Goal: Check status: Check status

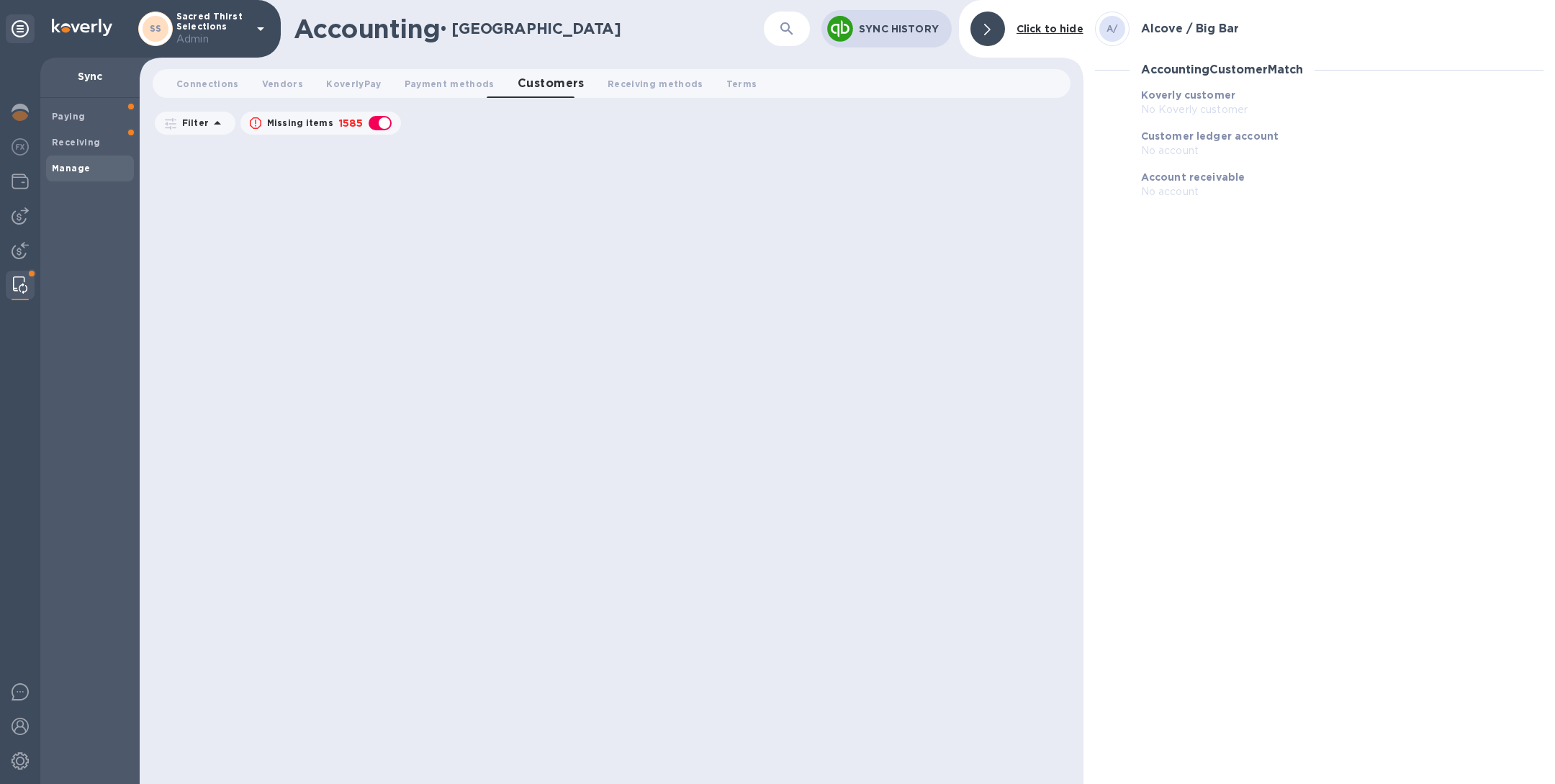
scroll to position [2154, 0]
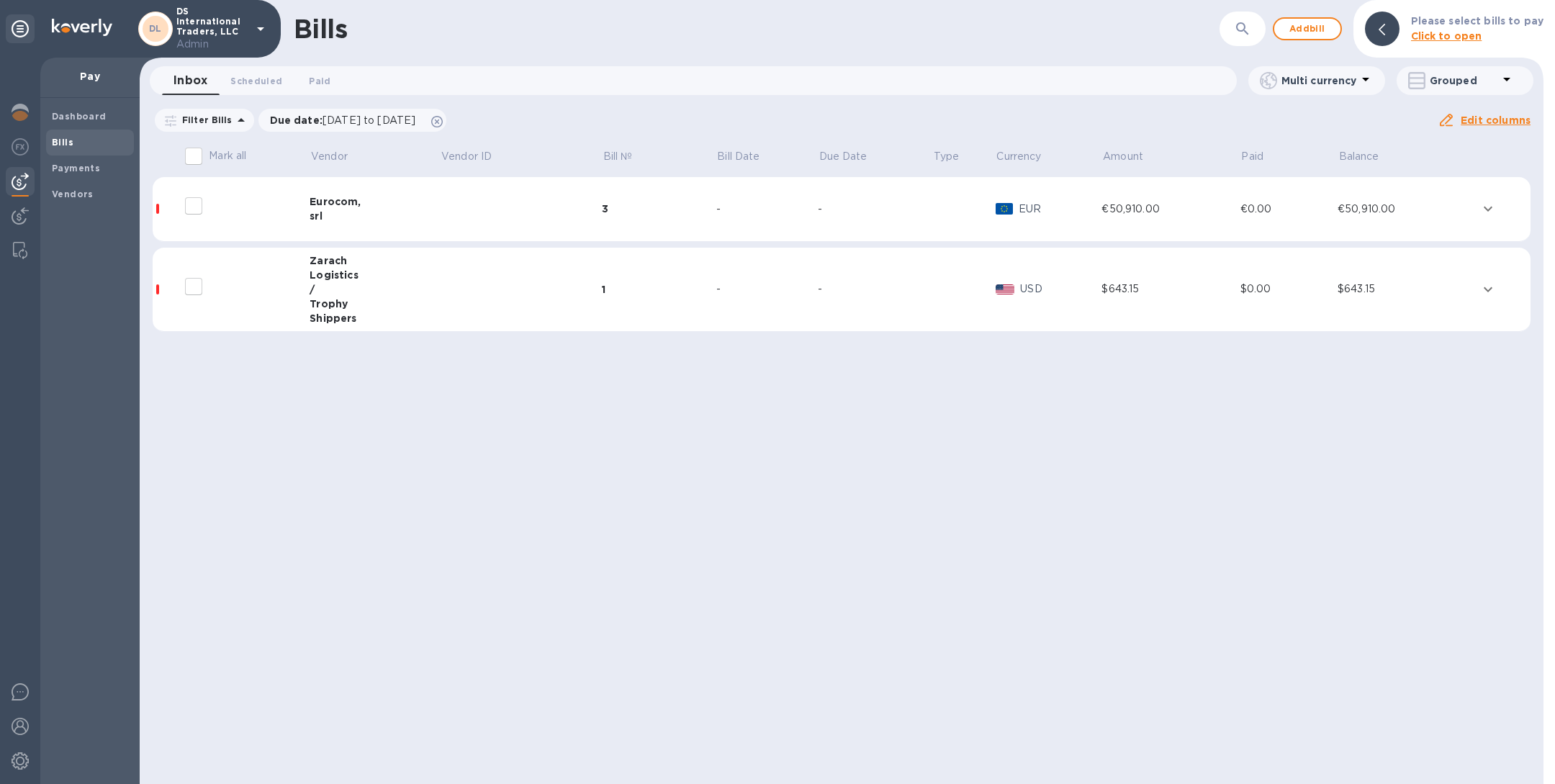
click at [383, 201] on div "Eurocom," at bounding box center [374, 202] width 131 height 15
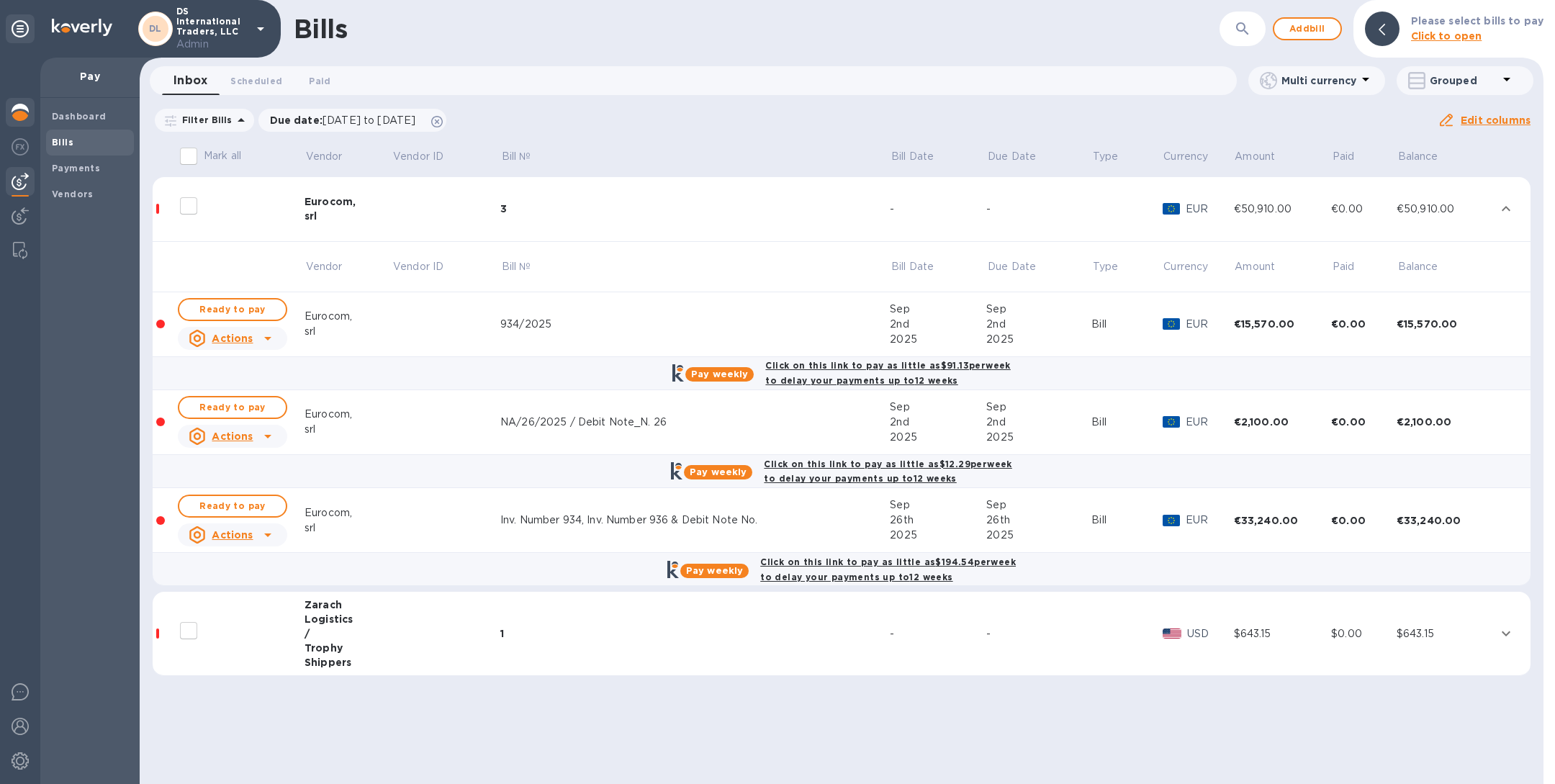
click at [24, 111] on img at bounding box center [20, 112] width 18 height 18
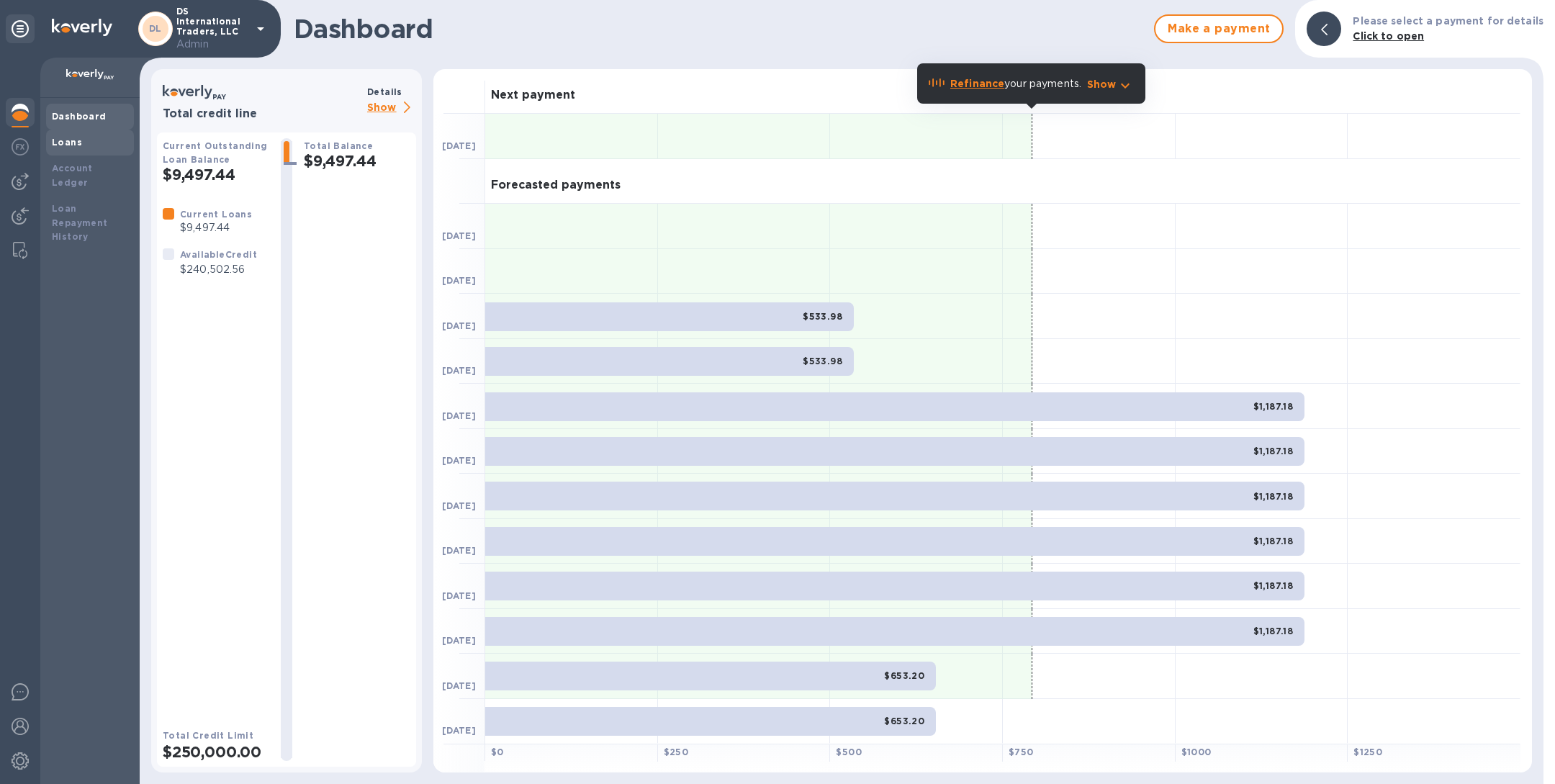
click at [74, 147] on div "Loans" at bounding box center [90, 142] width 76 height 15
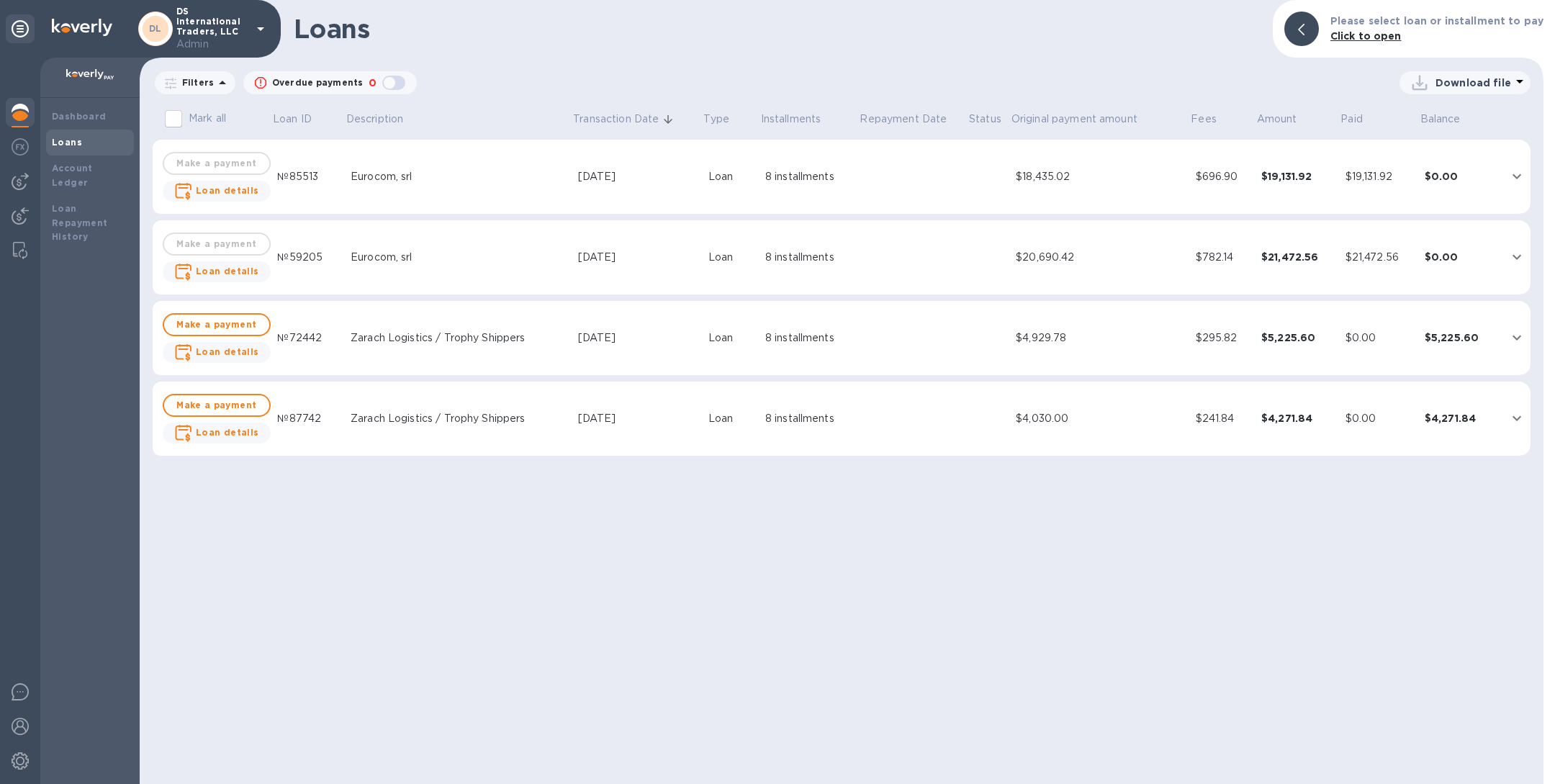
click at [483, 173] on div "Eurocom, srl" at bounding box center [458, 177] width 215 height 15
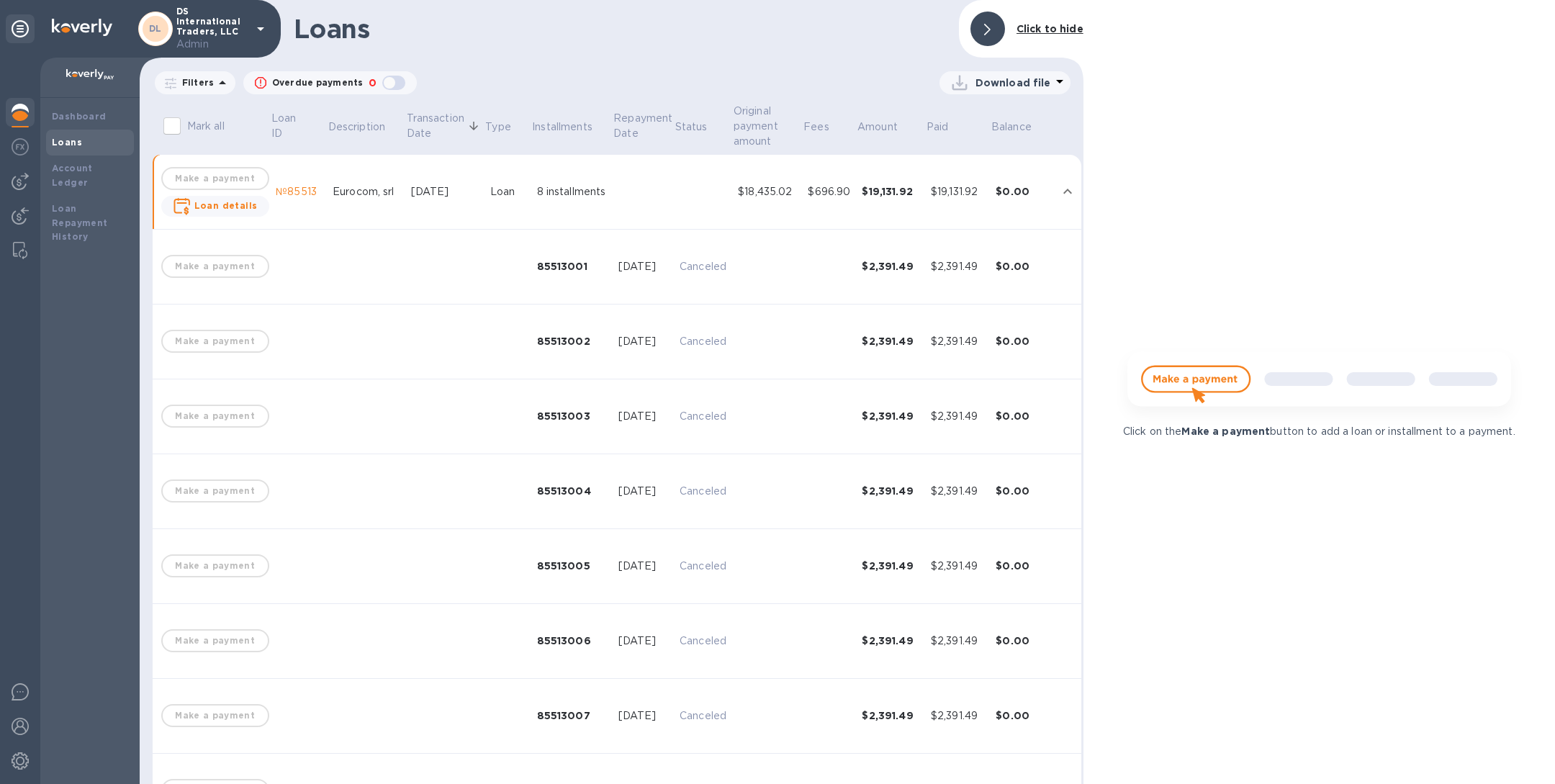
click at [463, 192] on div "Sep 15, 2025" at bounding box center [445, 192] width 68 height 15
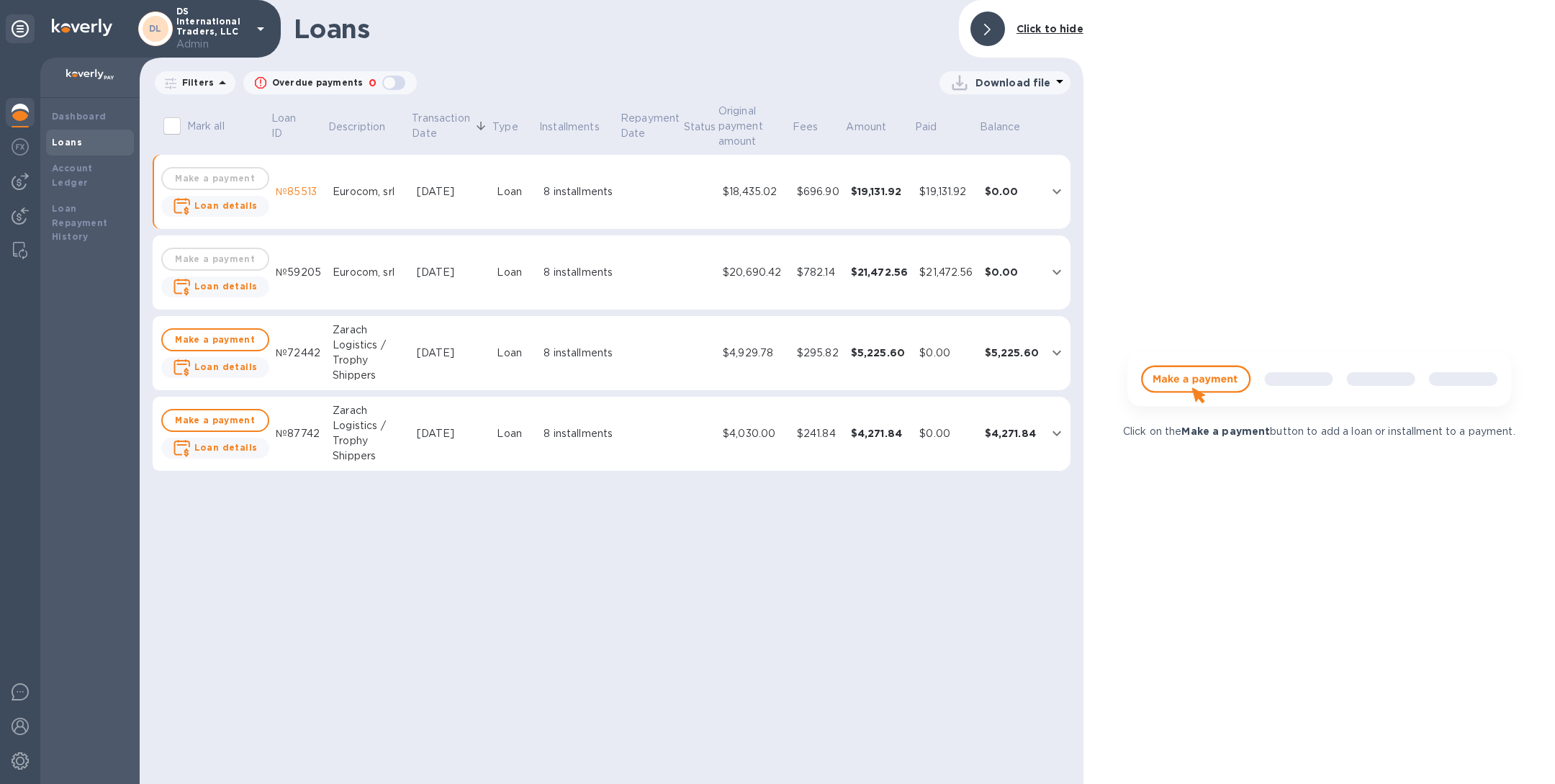
click at [431, 275] on div "Sep 2, 2025" at bounding box center [451, 273] width 70 height 15
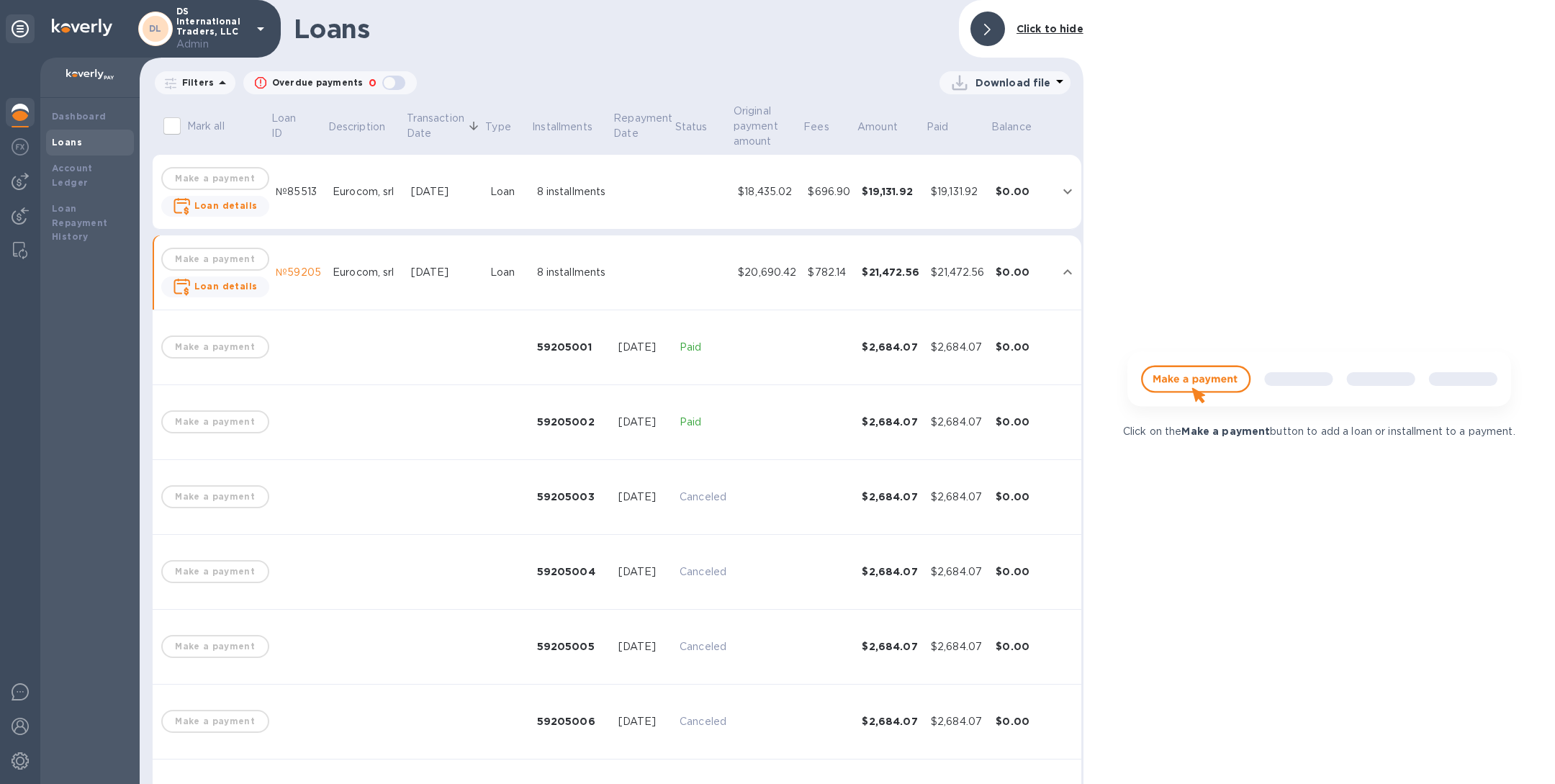
click at [431, 275] on div "Sep 2, 2025" at bounding box center [445, 273] width 68 height 15
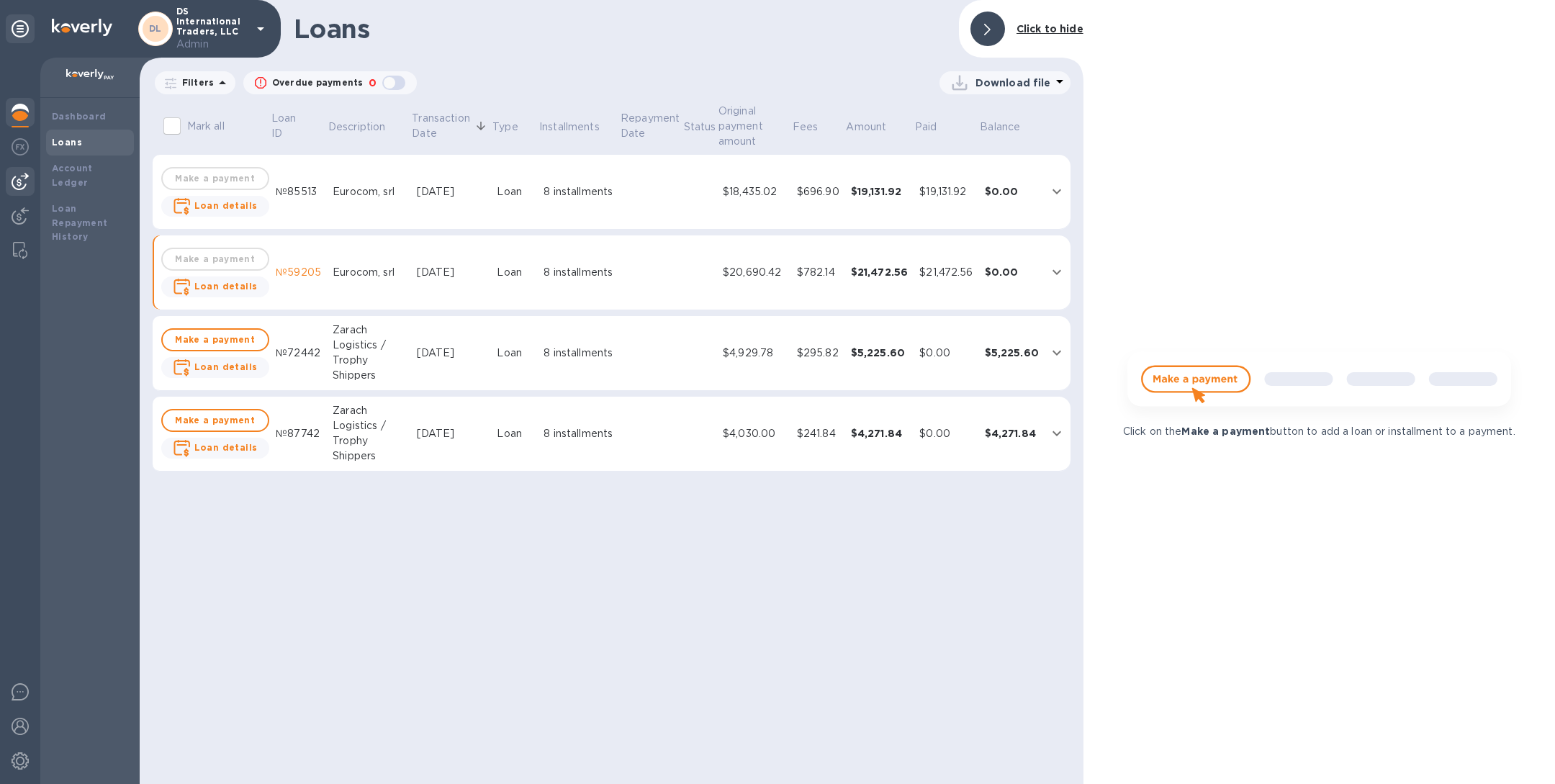
click at [21, 186] on img at bounding box center [20, 181] width 18 height 18
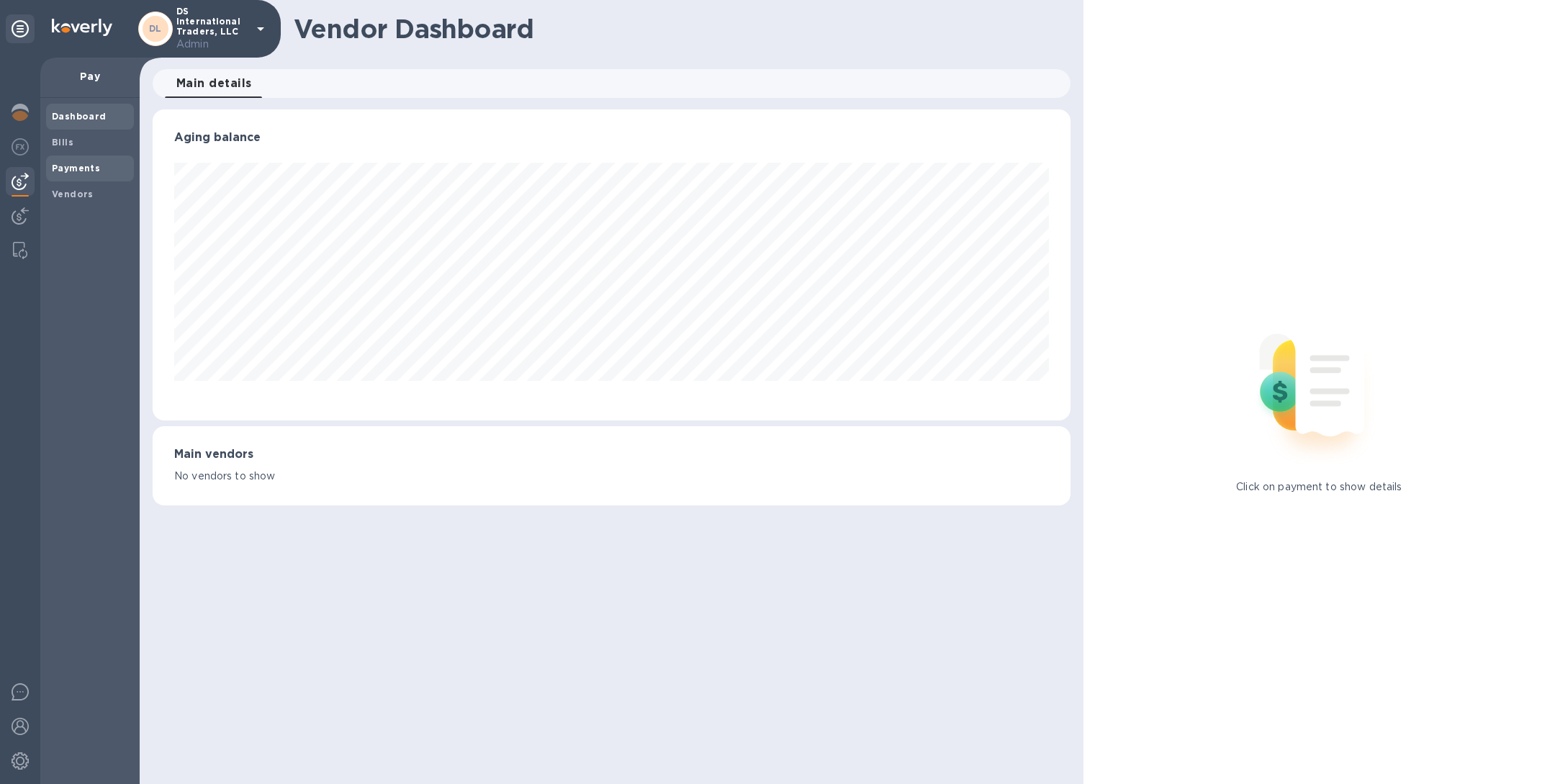
scroll to position [311, 917]
click at [83, 169] on b "Payments" at bounding box center [76, 168] width 48 height 11
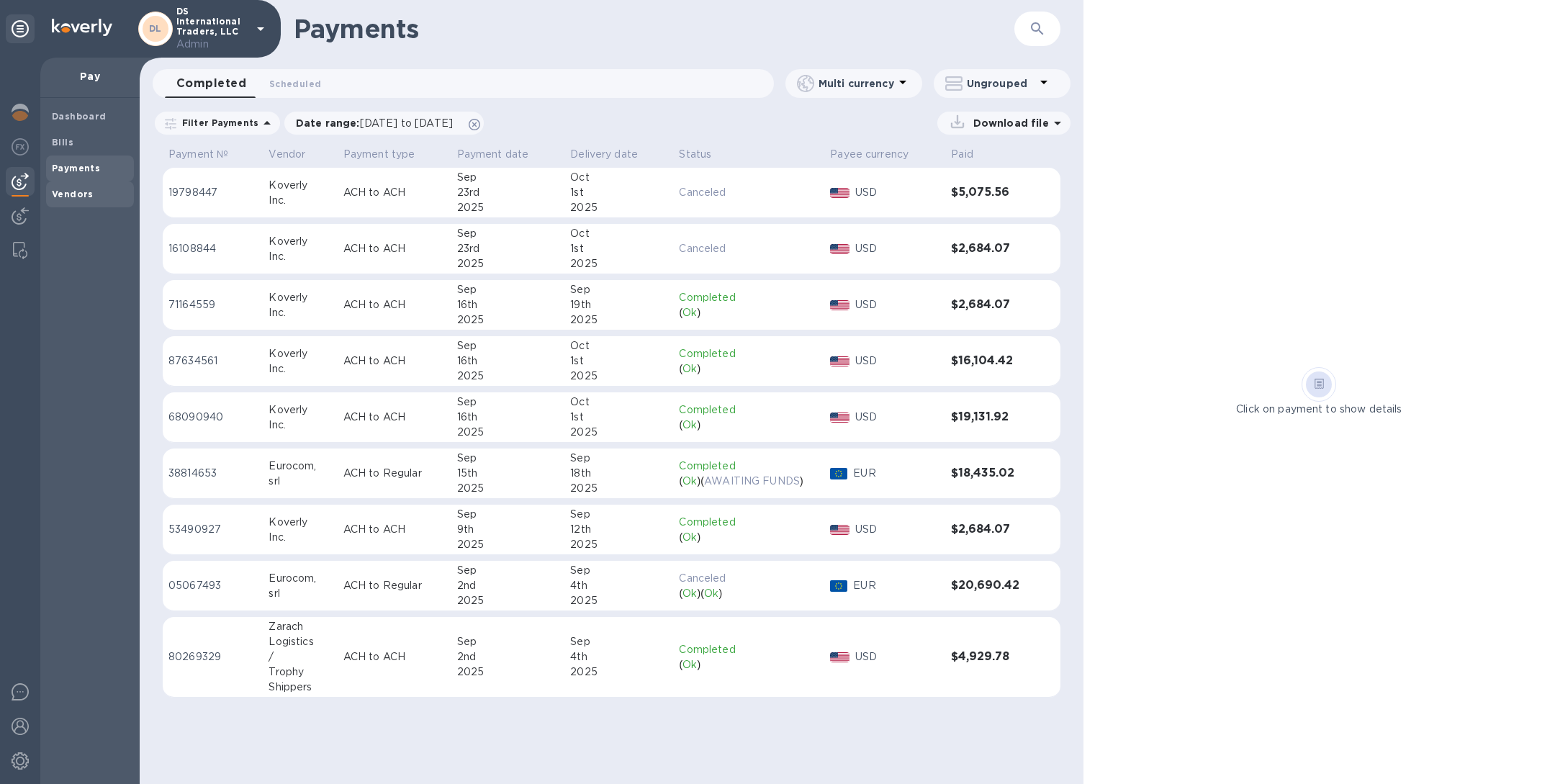
click at [76, 195] on b "Vendors" at bounding box center [73, 194] width 42 height 11
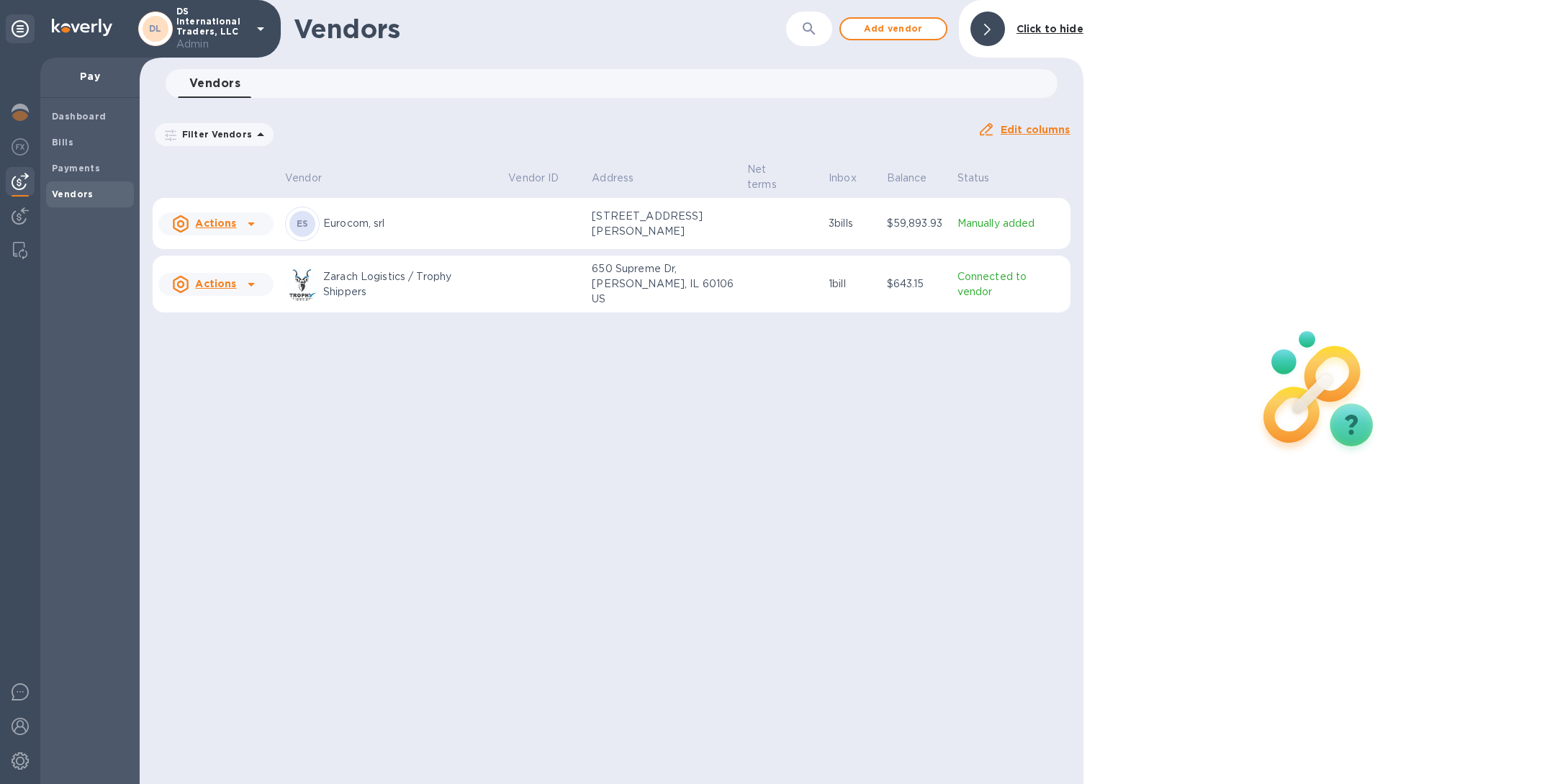
click at [442, 225] on p "Eurocom, srl" at bounding box center [409, 224] width 173 height 15
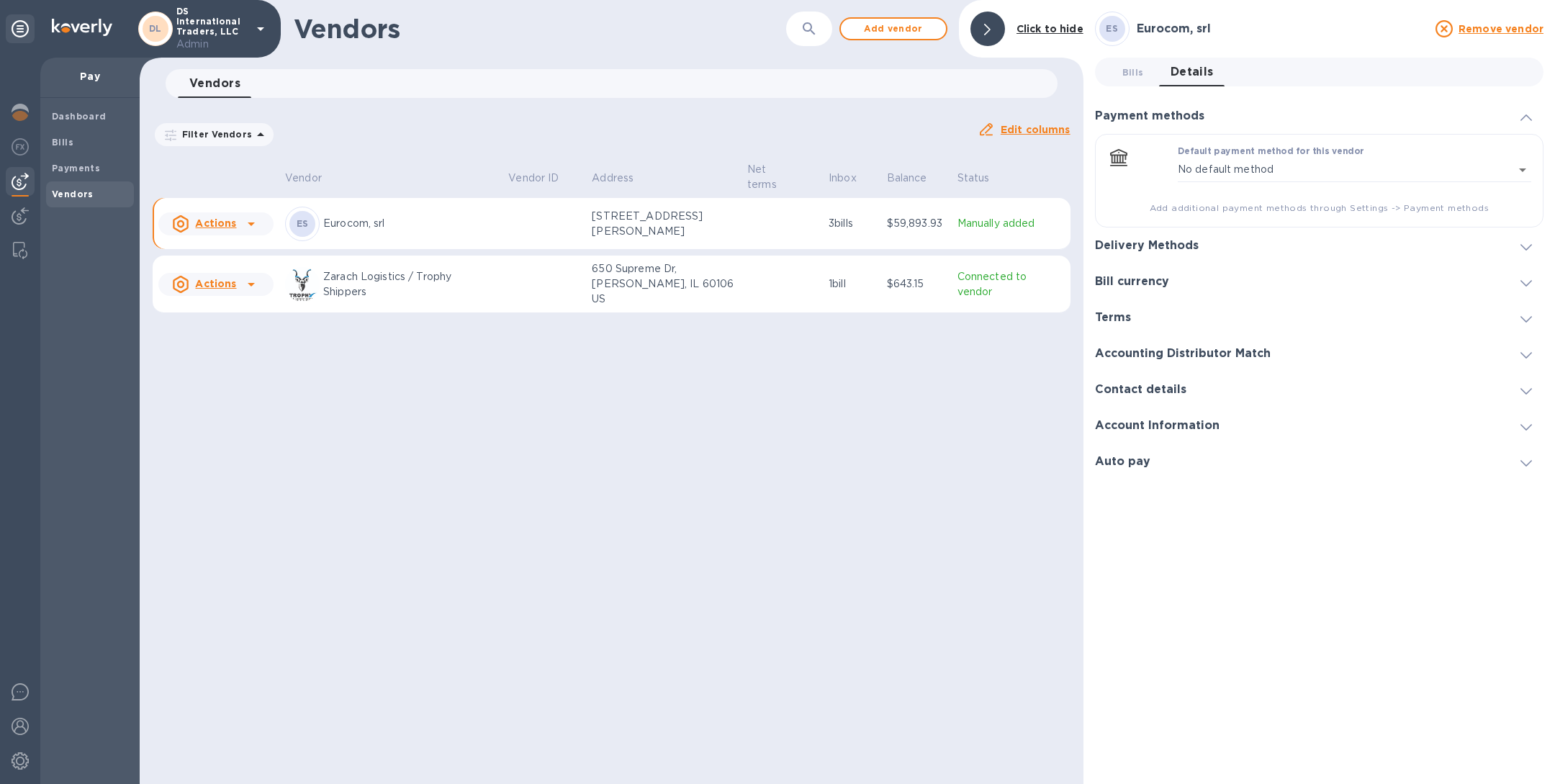
click at [1242, 250] on div "Delivery Methods" at bounding box center [1319, 245] width 448 height 36
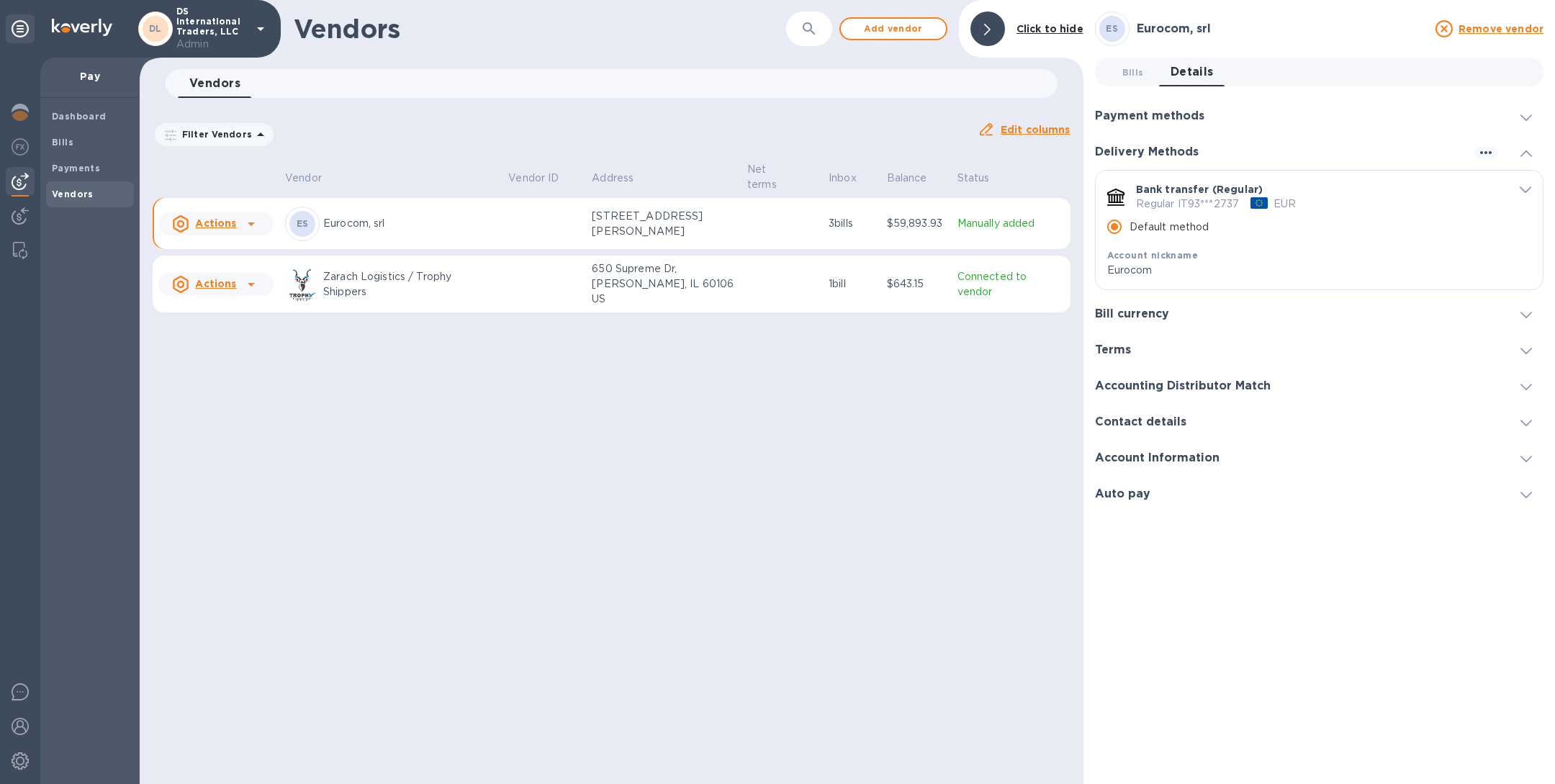
click at [1528, 186] on icon "default-method" at bounding box center [1525, 189] width 11 height 6
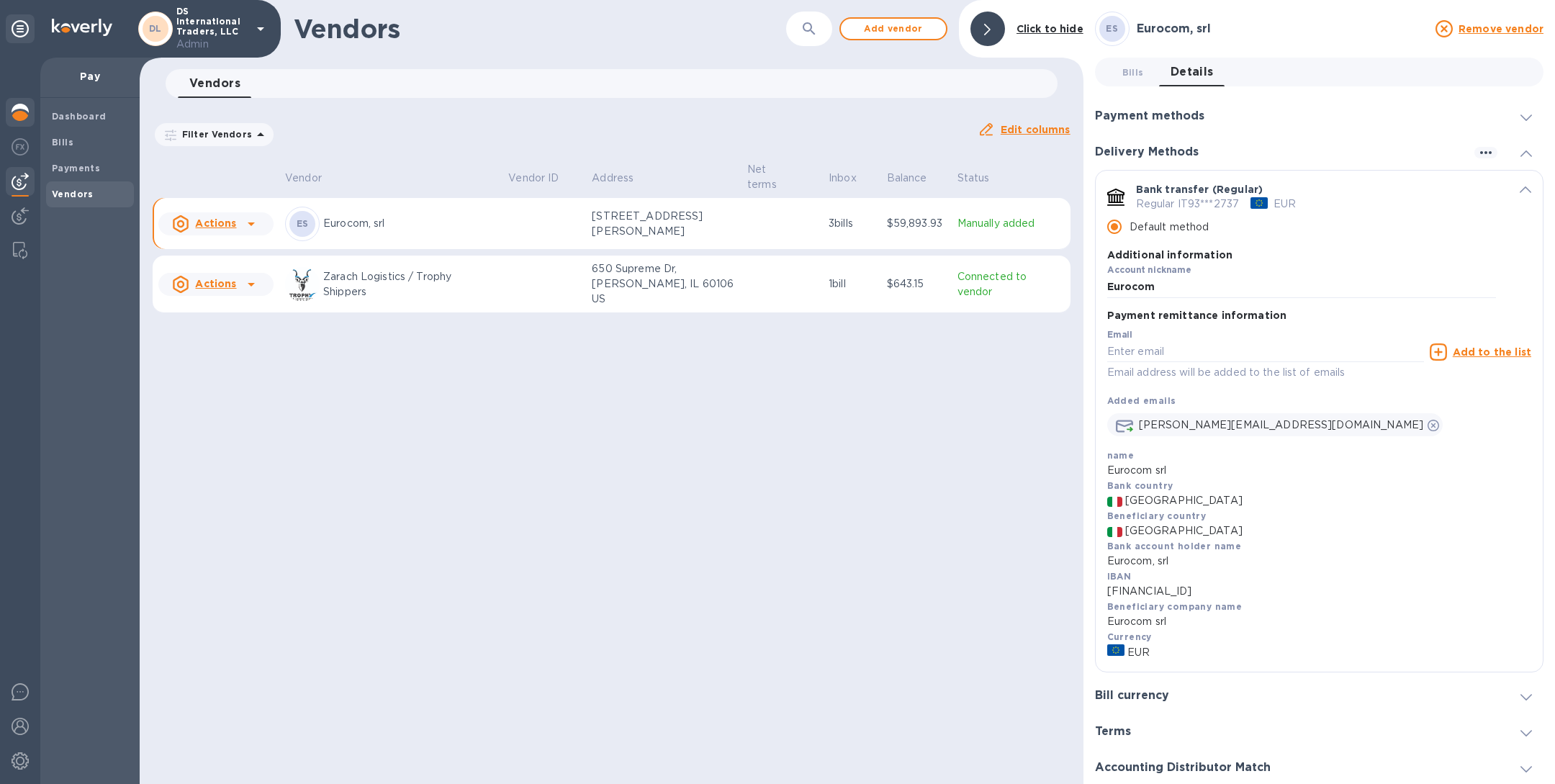
click at [23, 112] on img at bounding box center [20, 112] width 18 height 18
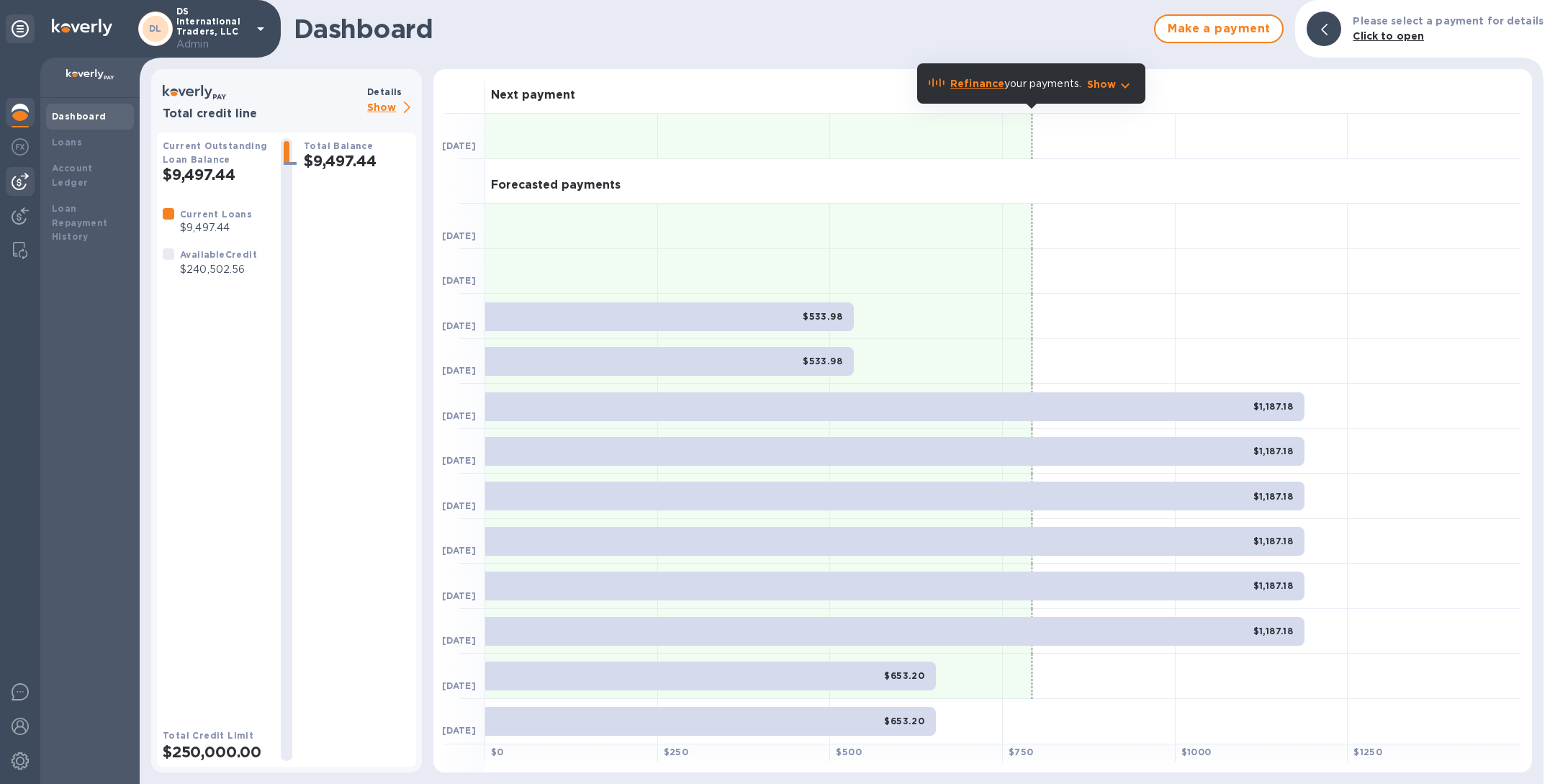
click at [23, 183] on img at bounding box center [20, 181] width 18 height 18
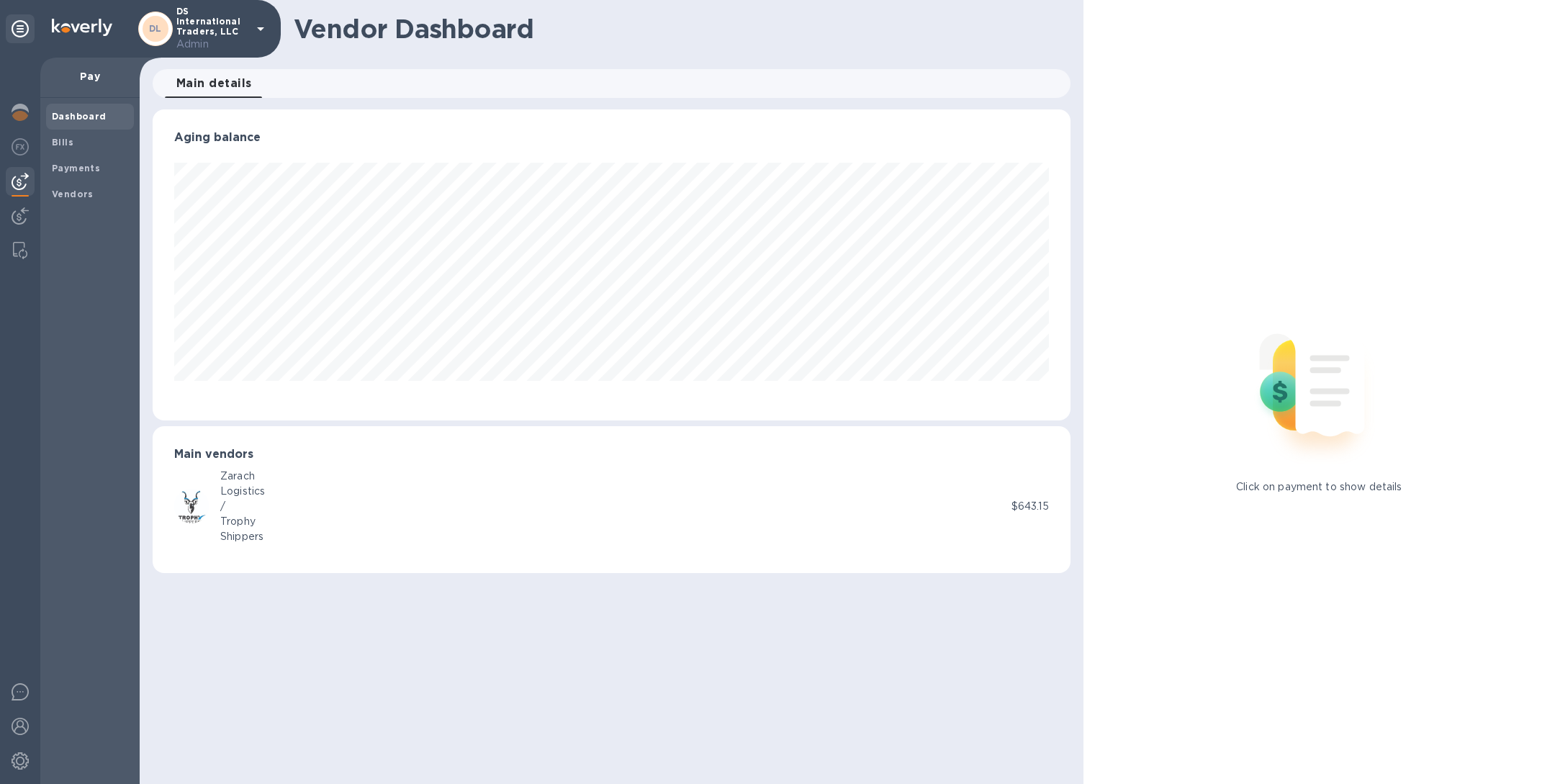
scroll to position [311, 917]
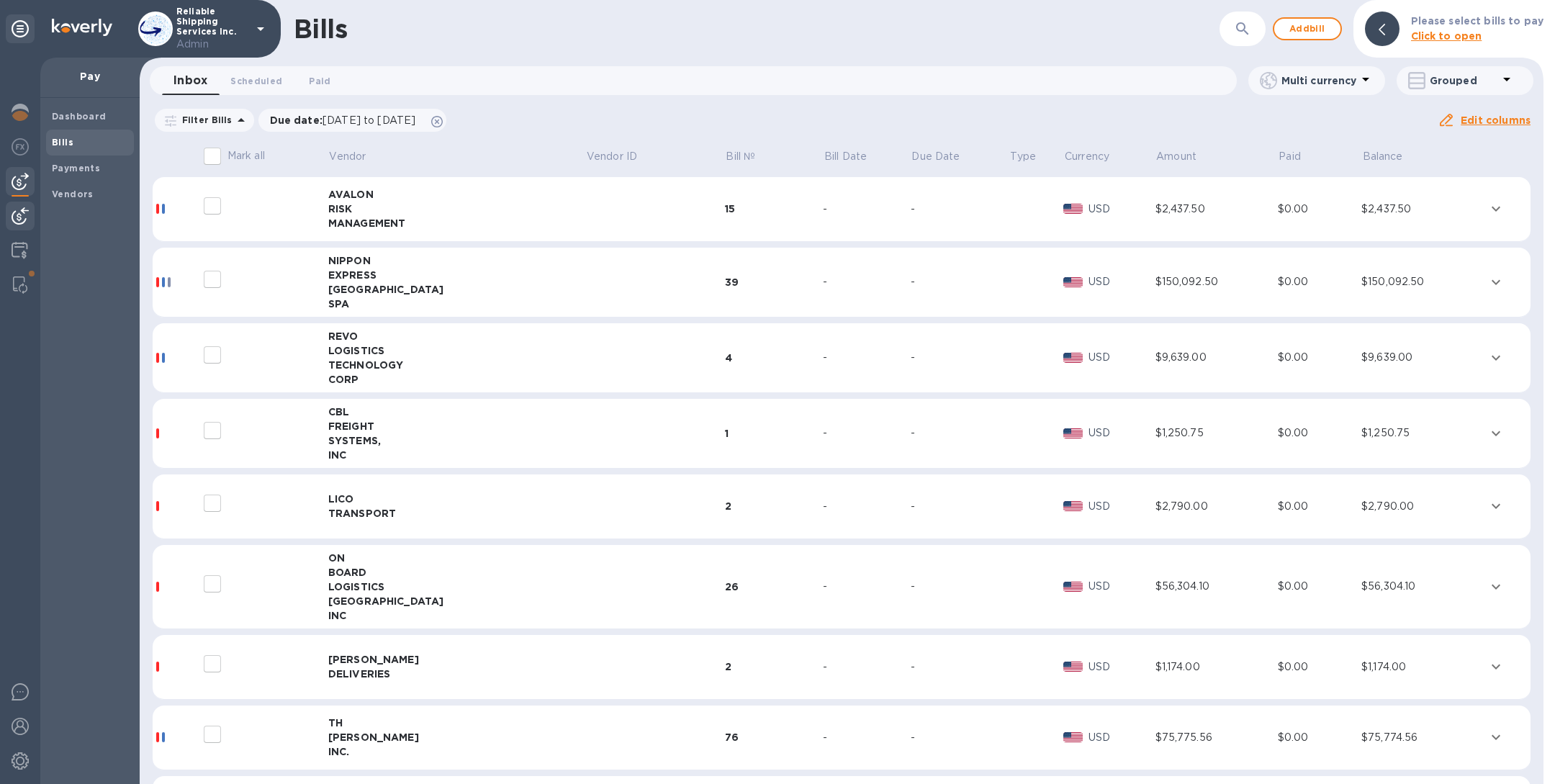
click at [21, 220] on img at bounding box center [20, 216] width 18 height 18
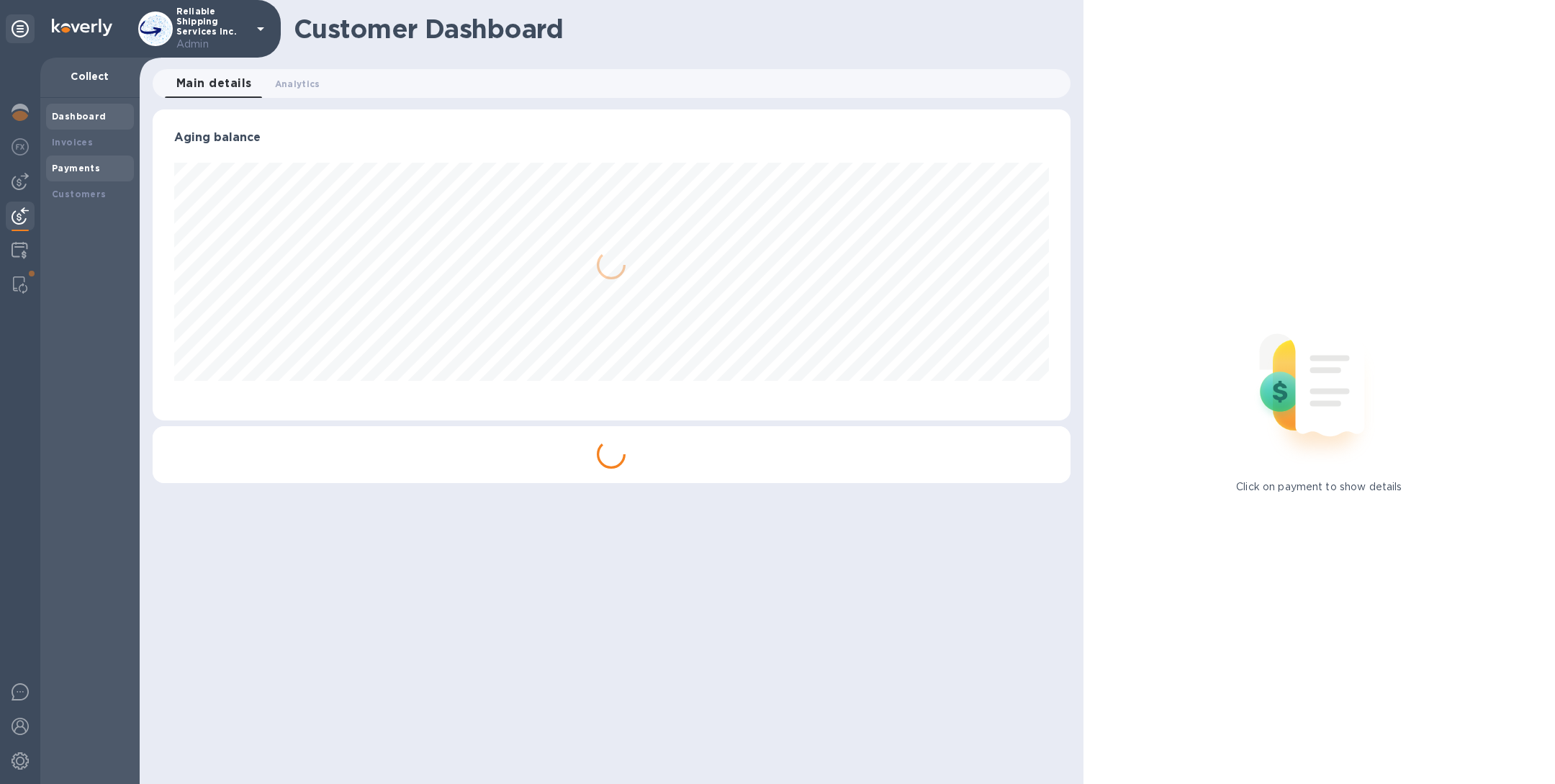
scroll to position [311, 917]
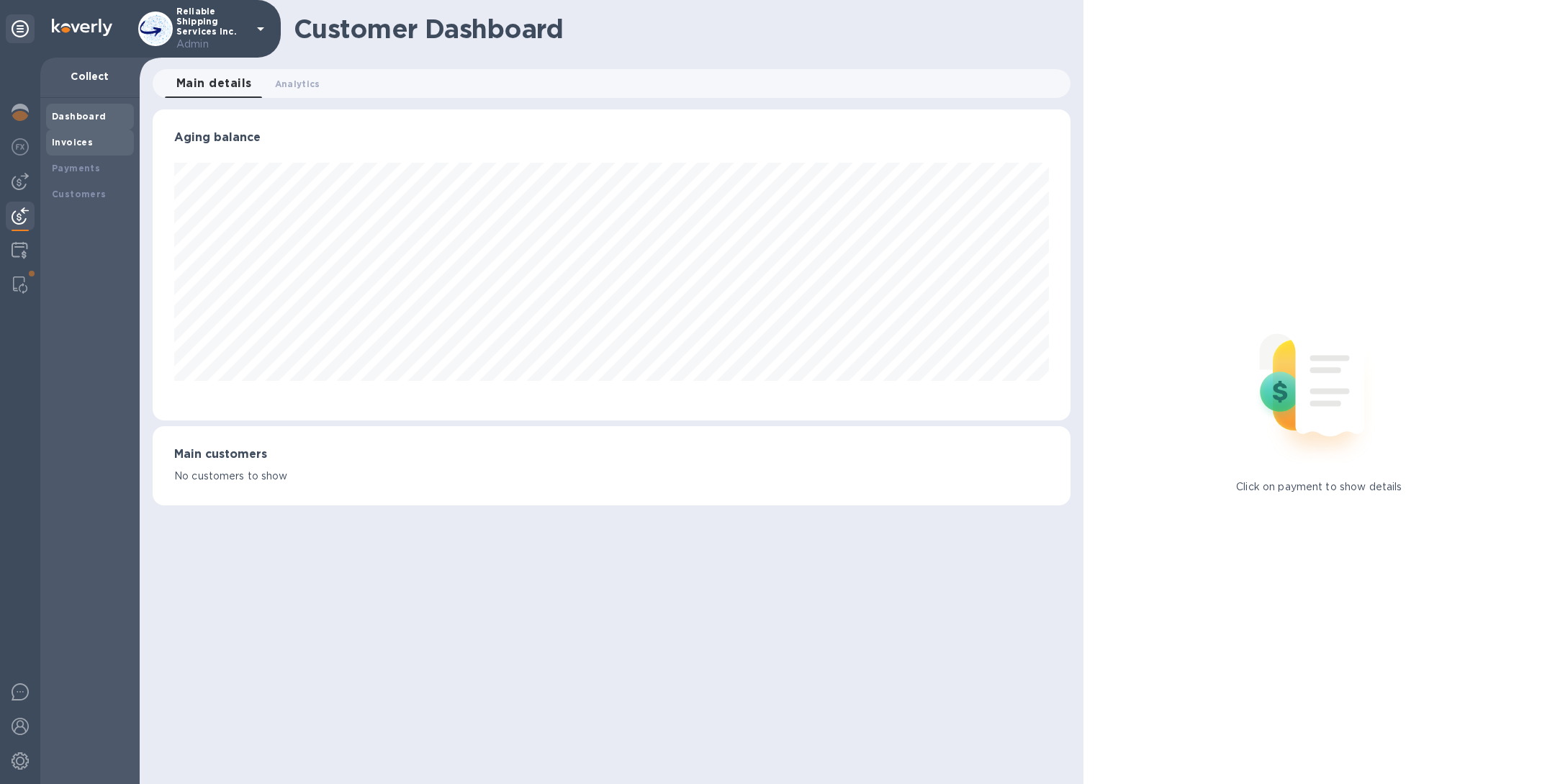
click at [76, 139] on b "Invoices" at bounding box center [73, 142] width 41 height 11
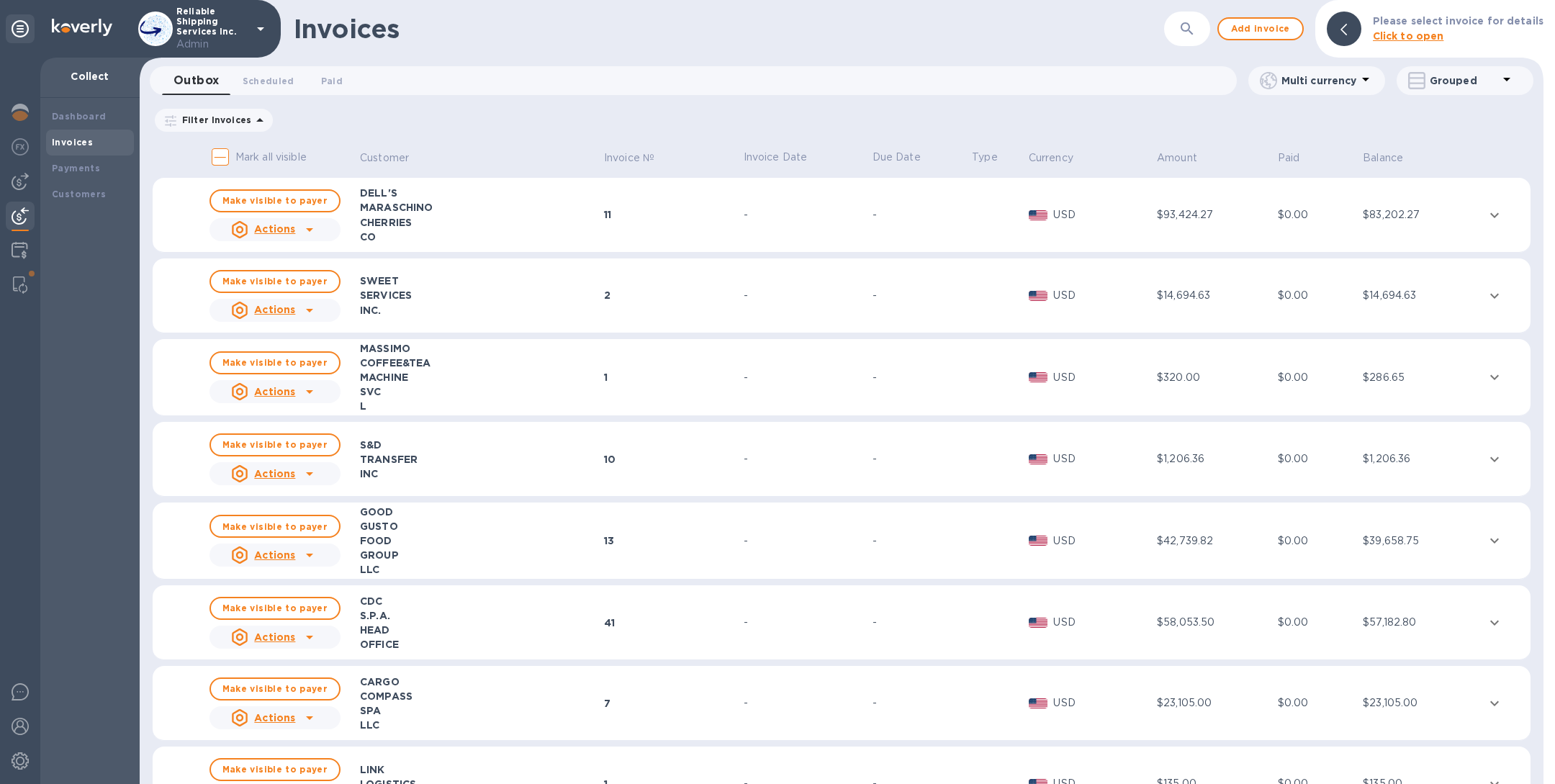
click at [1196, 37] on icon "button" at bounding box center [1187, 28] width 18 height 18
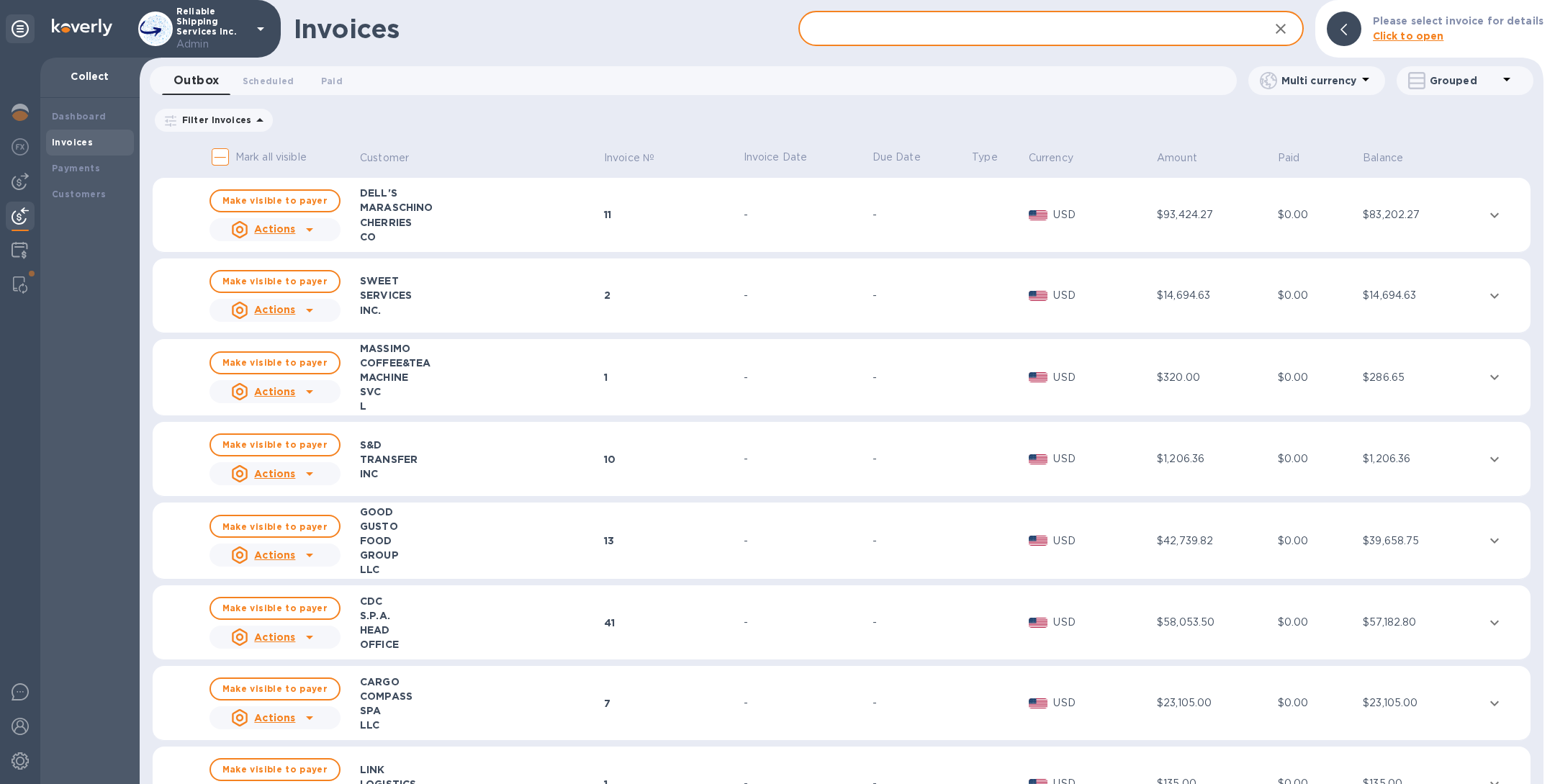
paste input "17971"
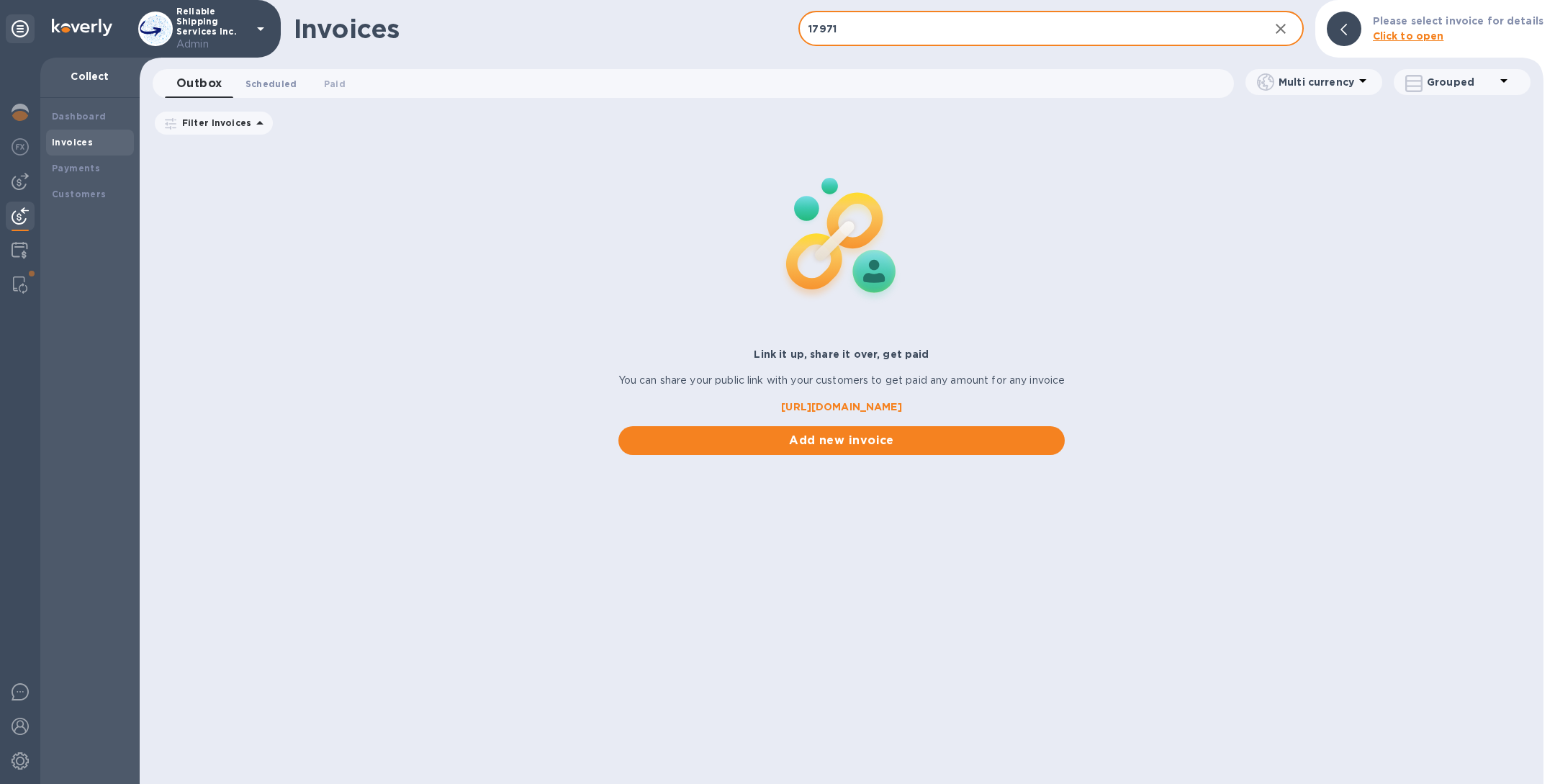
type input "17971"
click at [266, 77] on span "Scheduled 0" at bounding box center [271, 84] width 52 height 15
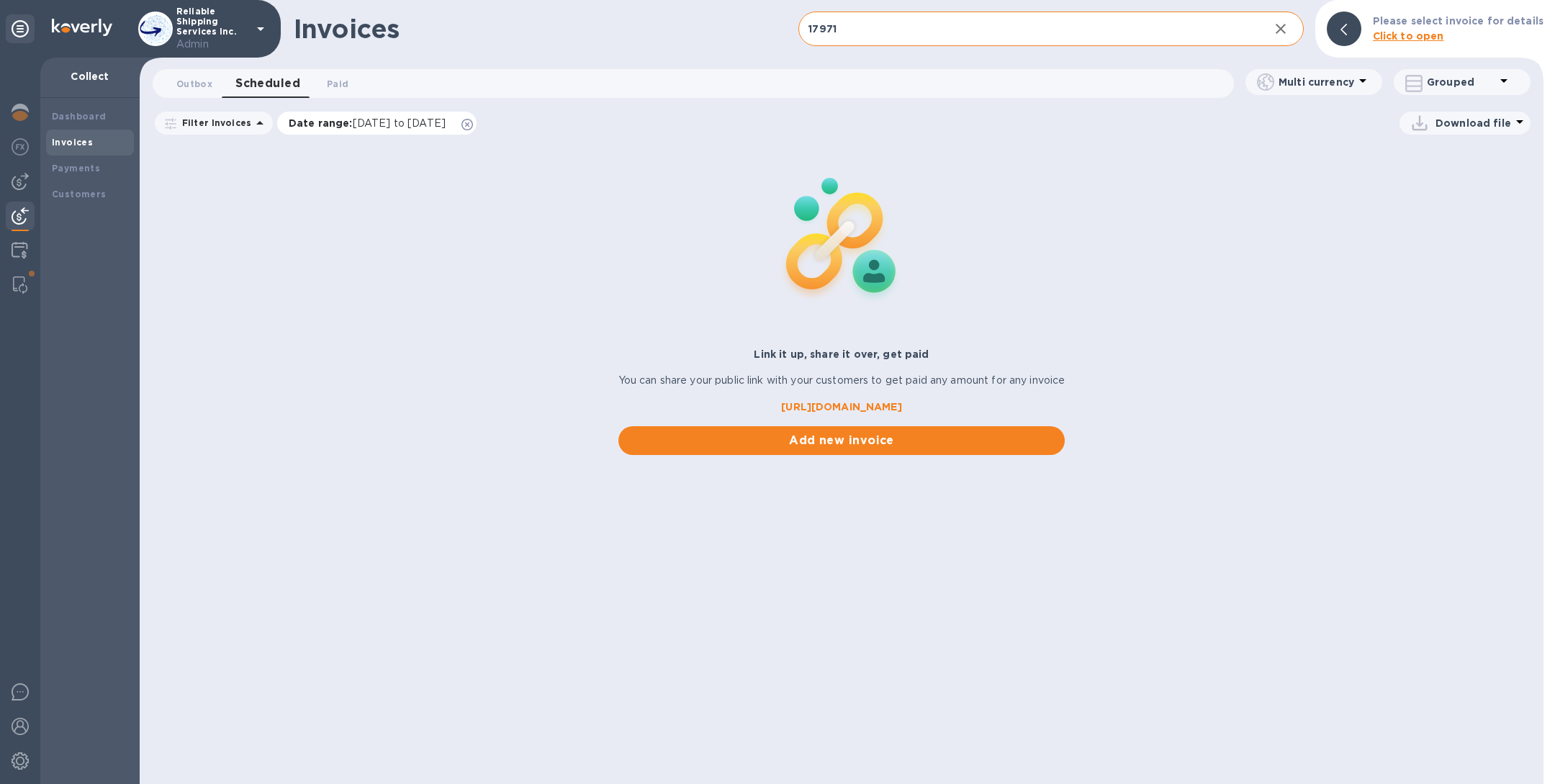
click at [473, 124] on icon at bounding box center [467, 124] width 11 height 11
click at [332, 82] on span "Paid 0" at bounding box center [338, 84] width 21 height 15
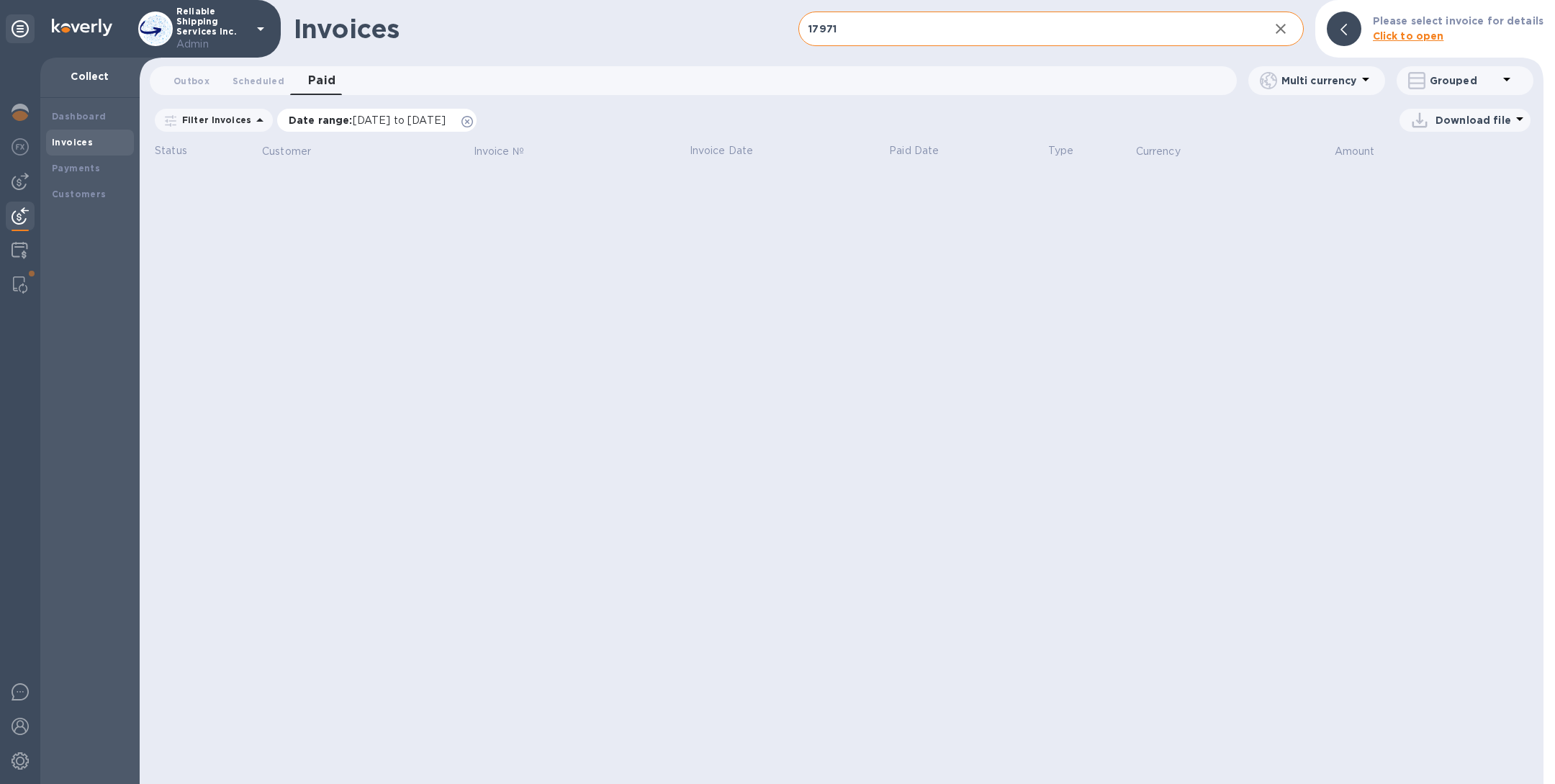
click at [473, 118] on icon at bounding box center [467, 121] width 11 height 11
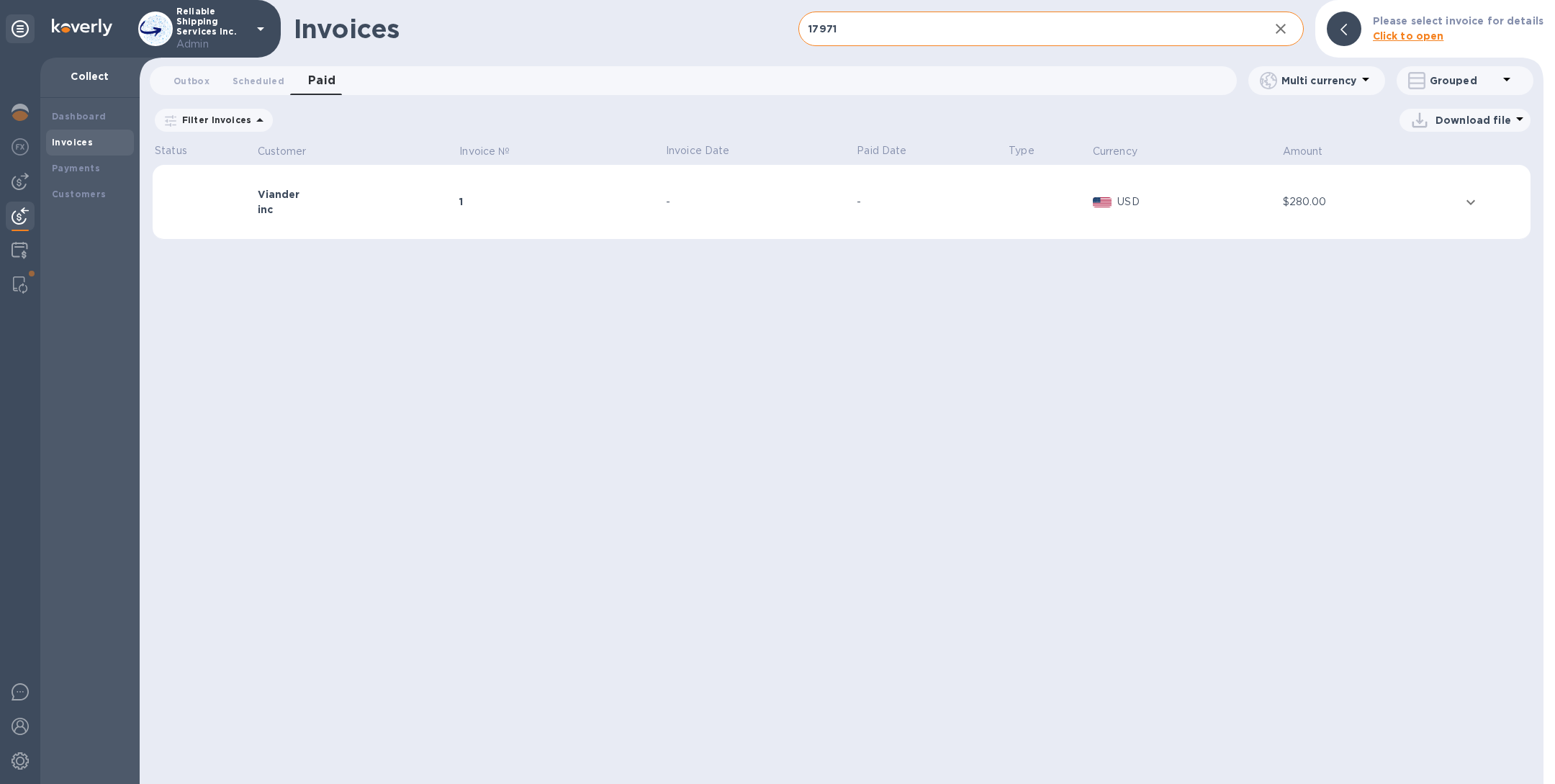
click at [438, 195] on div "Viander" at bounding box center [357, 194] width 198 height 15
click at [564, 196] on div "1" at bounding box center [561, 202] width 202 height 15
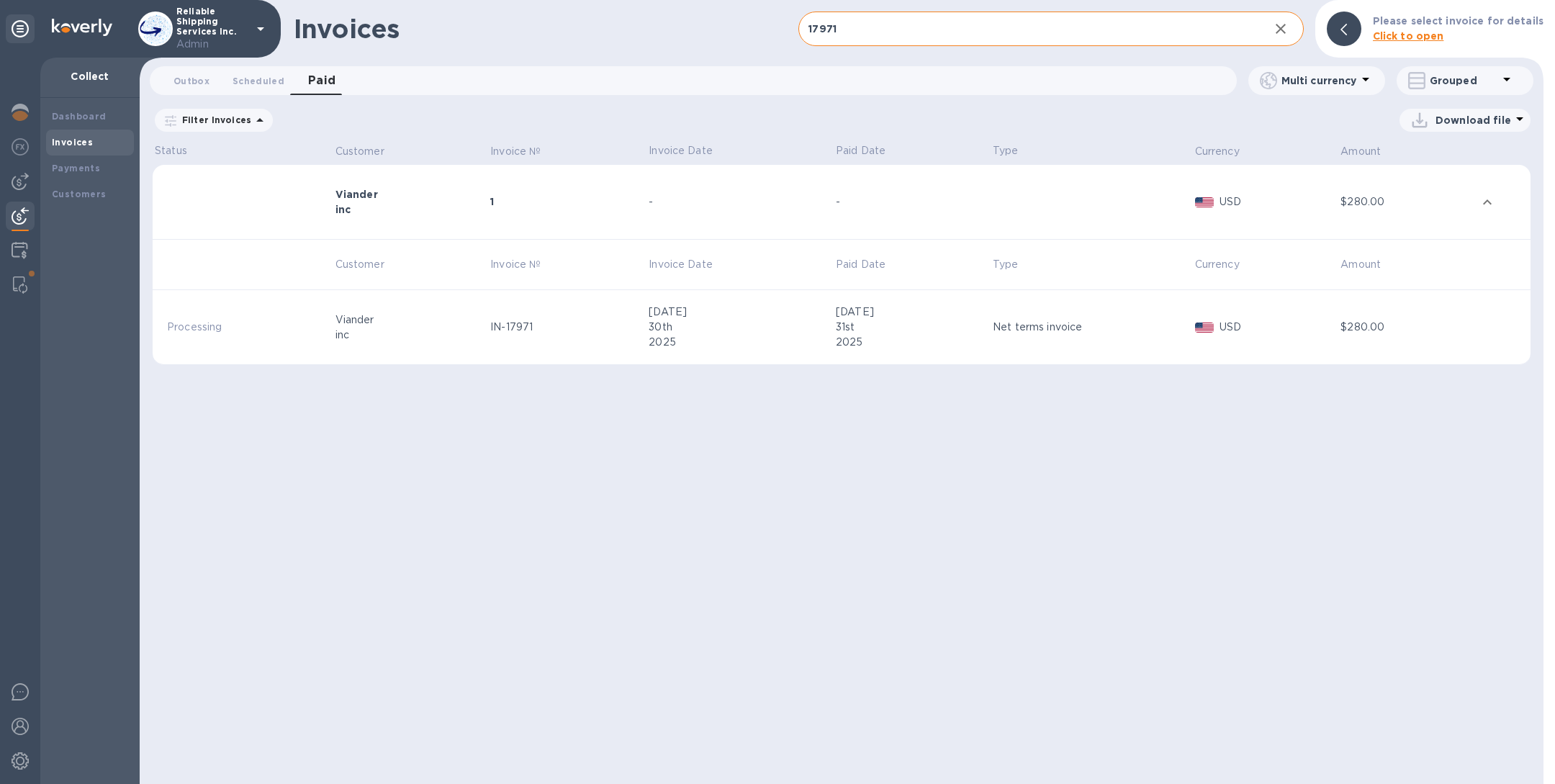
click at [517, 334] on td "IN-17971" at bounding box center [567, 327] width 158 height 75
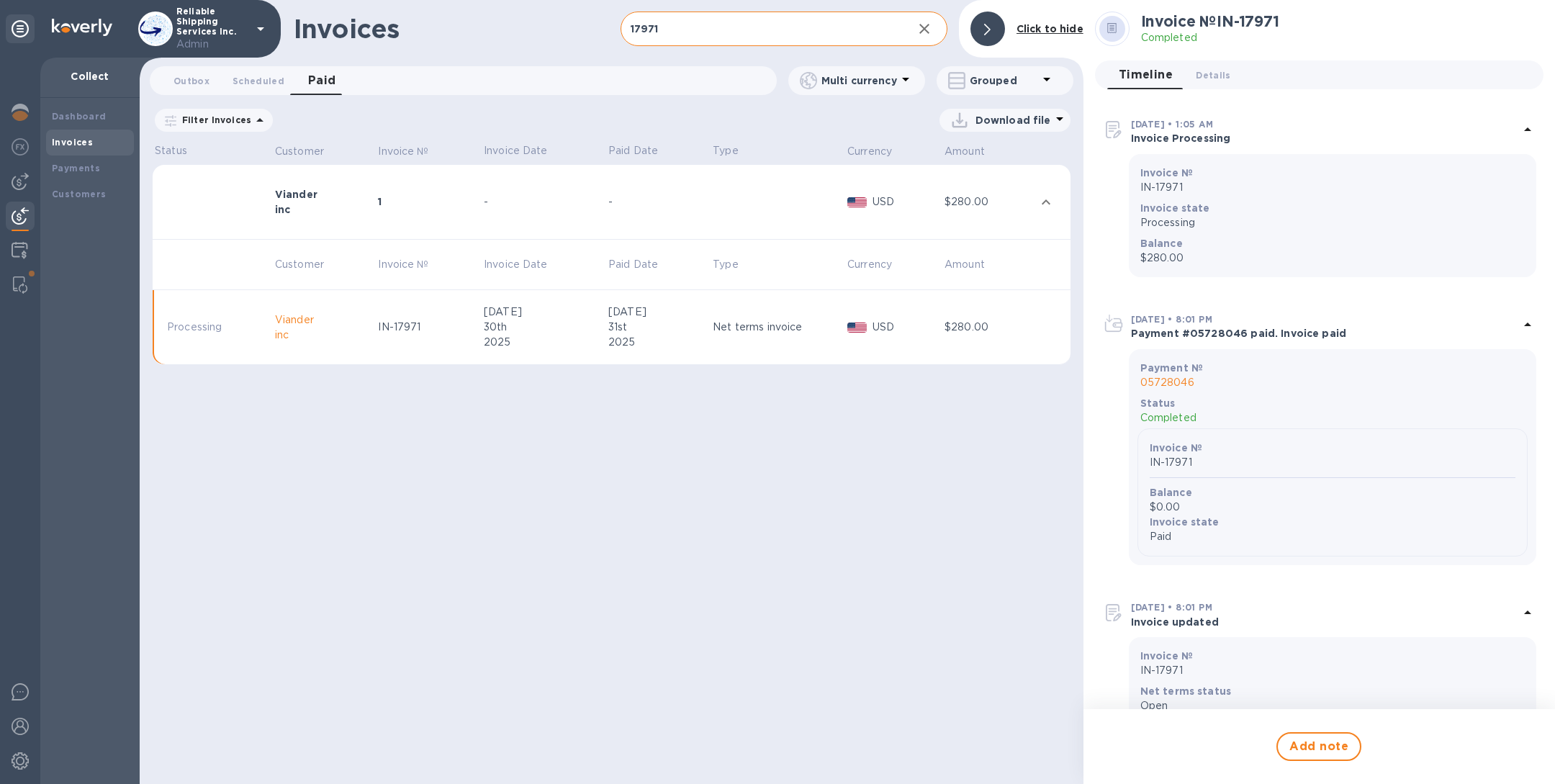
click at [1178, 382] on p "05728046" at bounding box center [1332, 382] width 384 height 15
